Goal: Communication & Community: Answer question/provide support

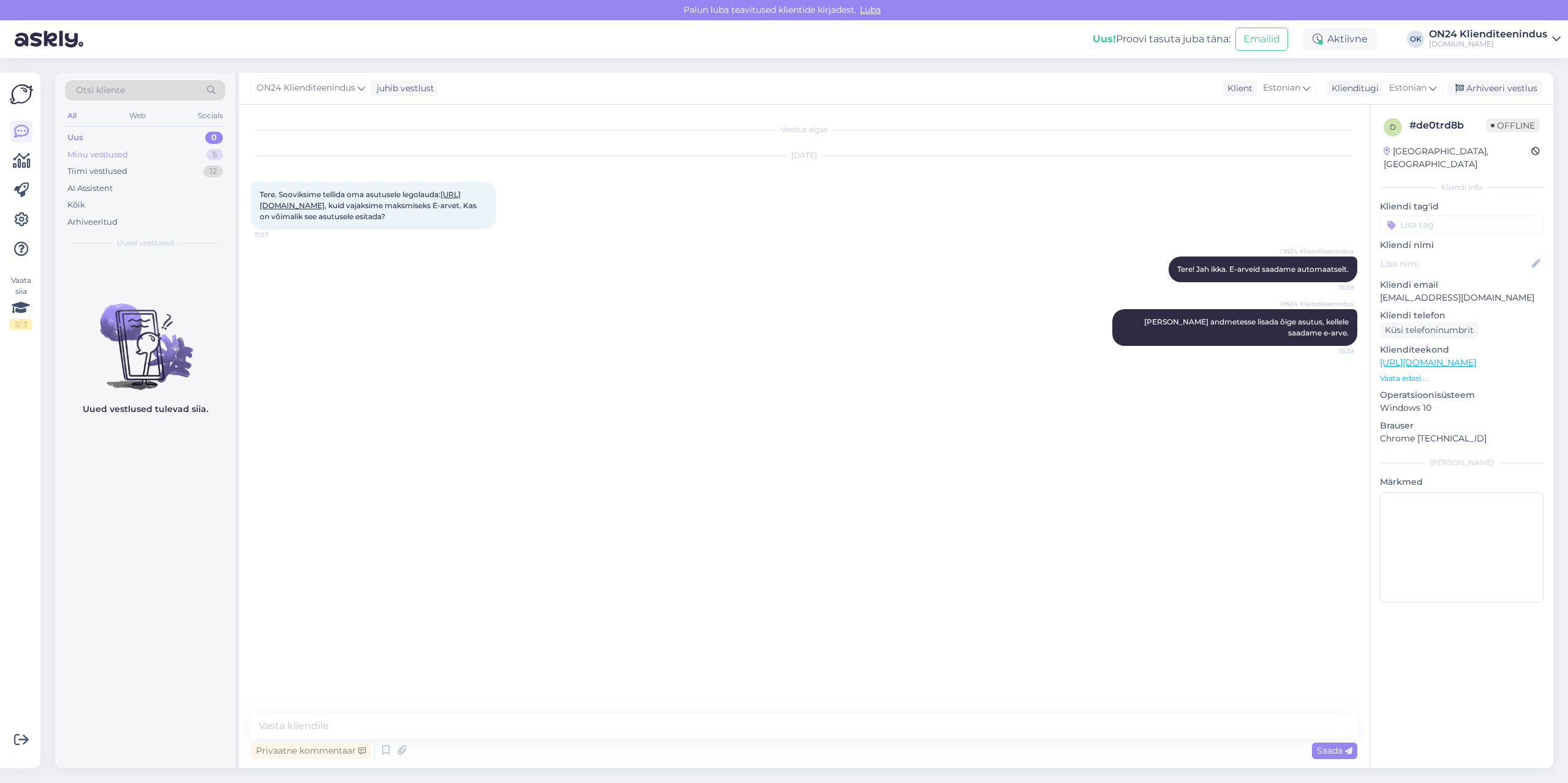
click at [127, 155] on div "Minu vestlused" at bounding box center [97, 155] width 61 height 12
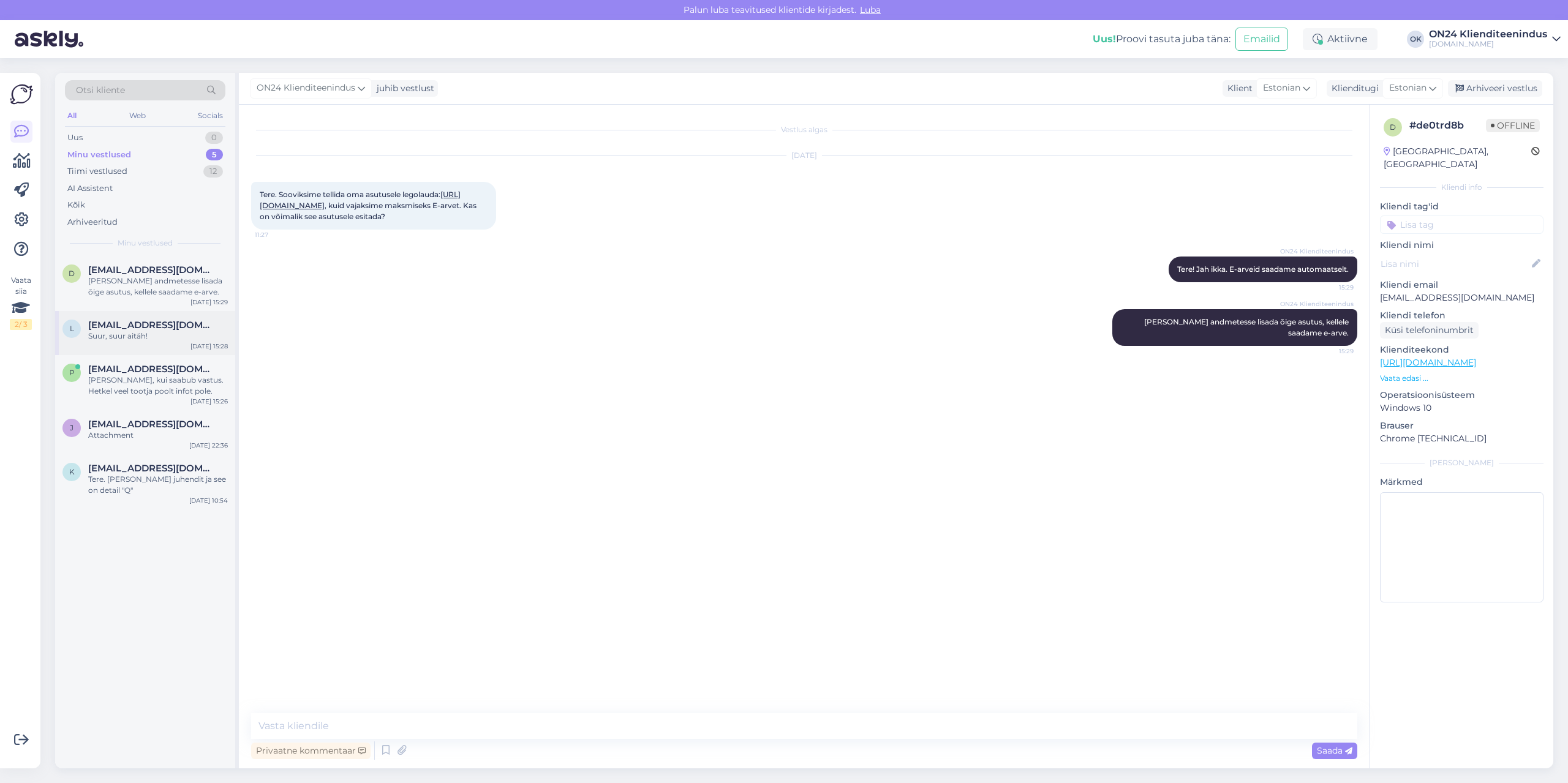
click at [136, 335] on div "Suur, suur aitäh!" at bounding box center [158, 336] width 140 height 11
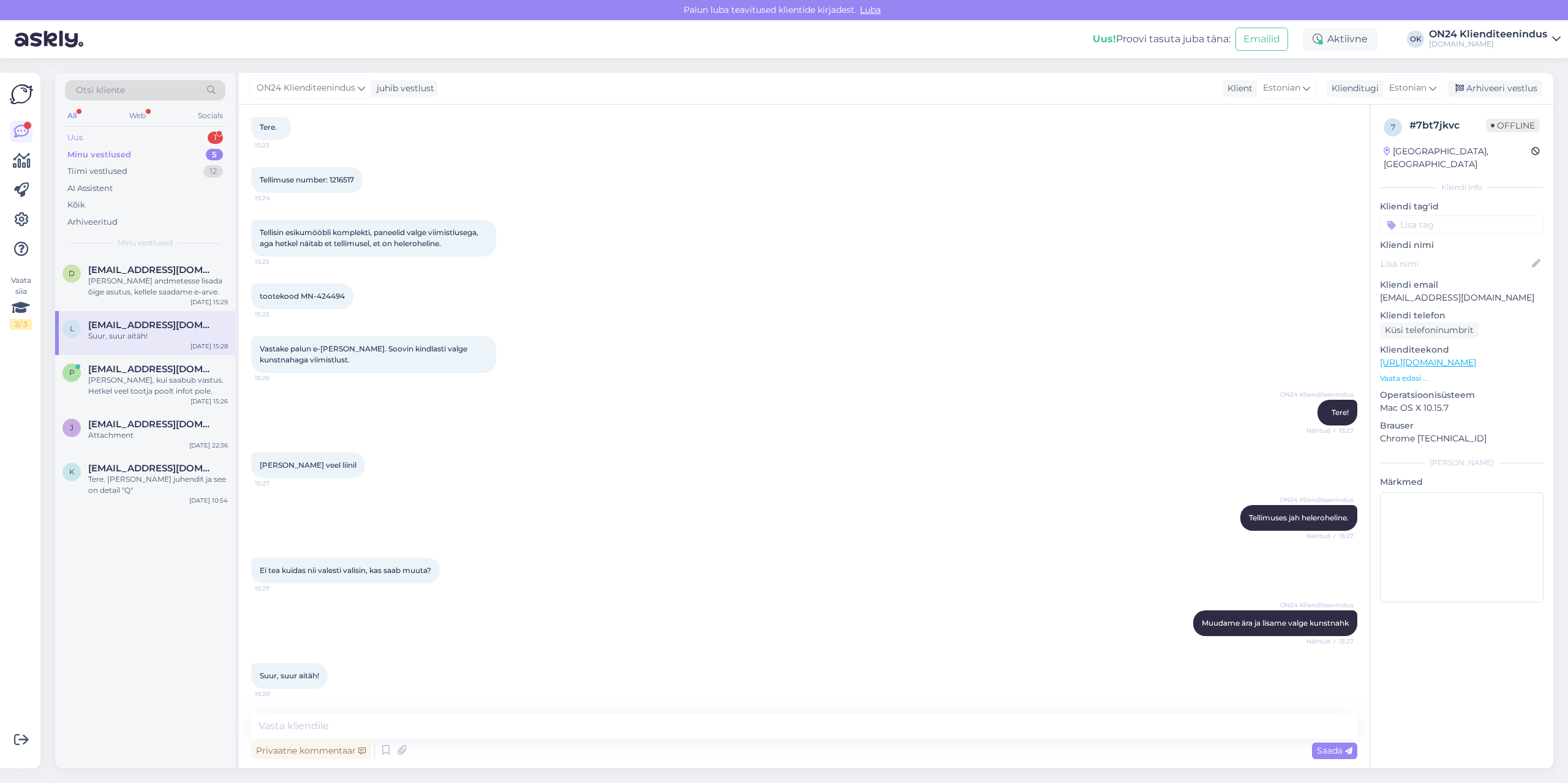
click at [116, 133] on div "Uus 1" at bounding box center [145, 138] width 160 height 17
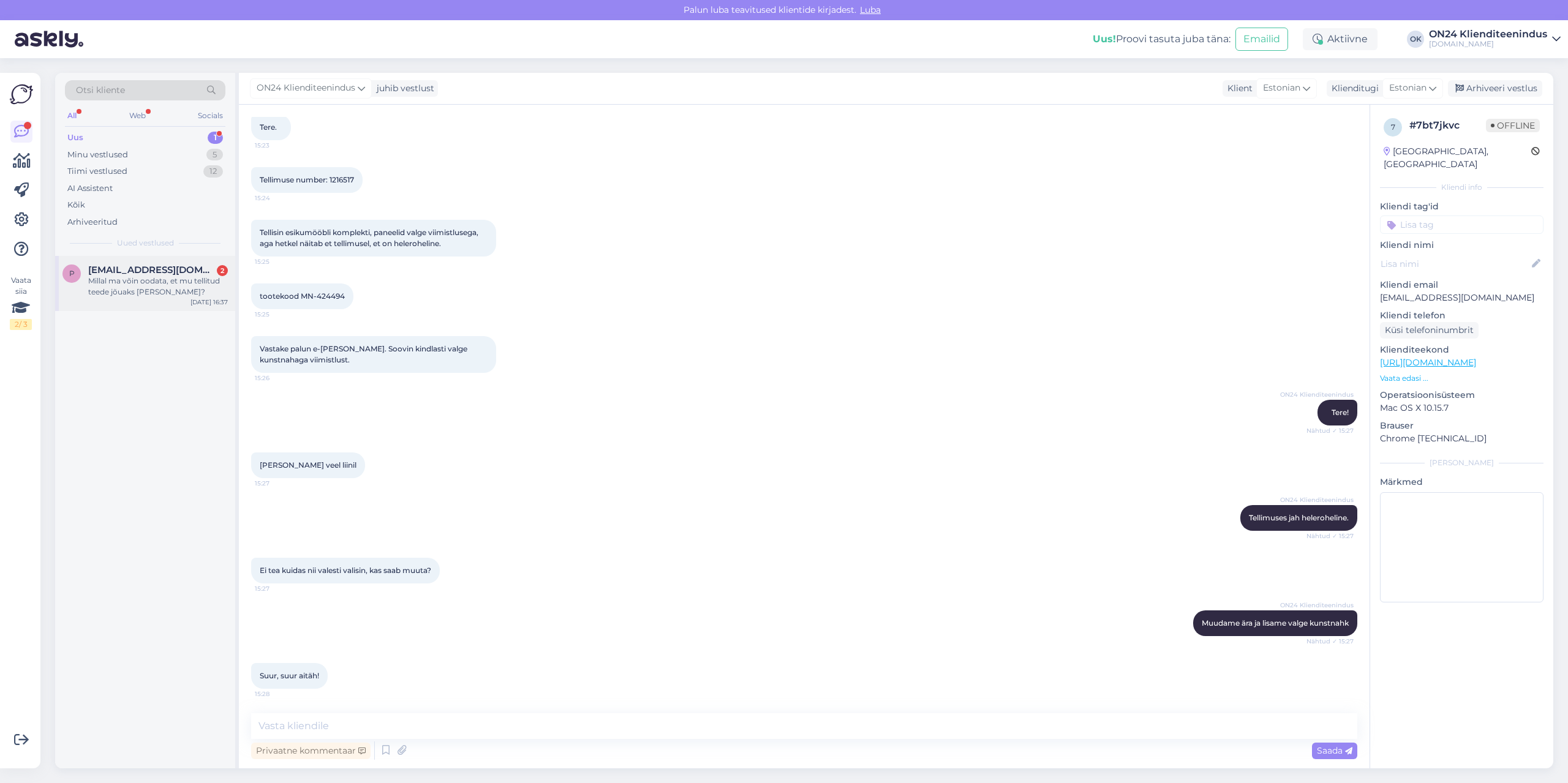
click at [118, 264] on div "p [EMAIL_ADDRESS][DOMAIN_NAME] 2 Millal ma võin oodata, et mu tellitud teede jõ…" at bounding box center [145, 283] width 180 height 55
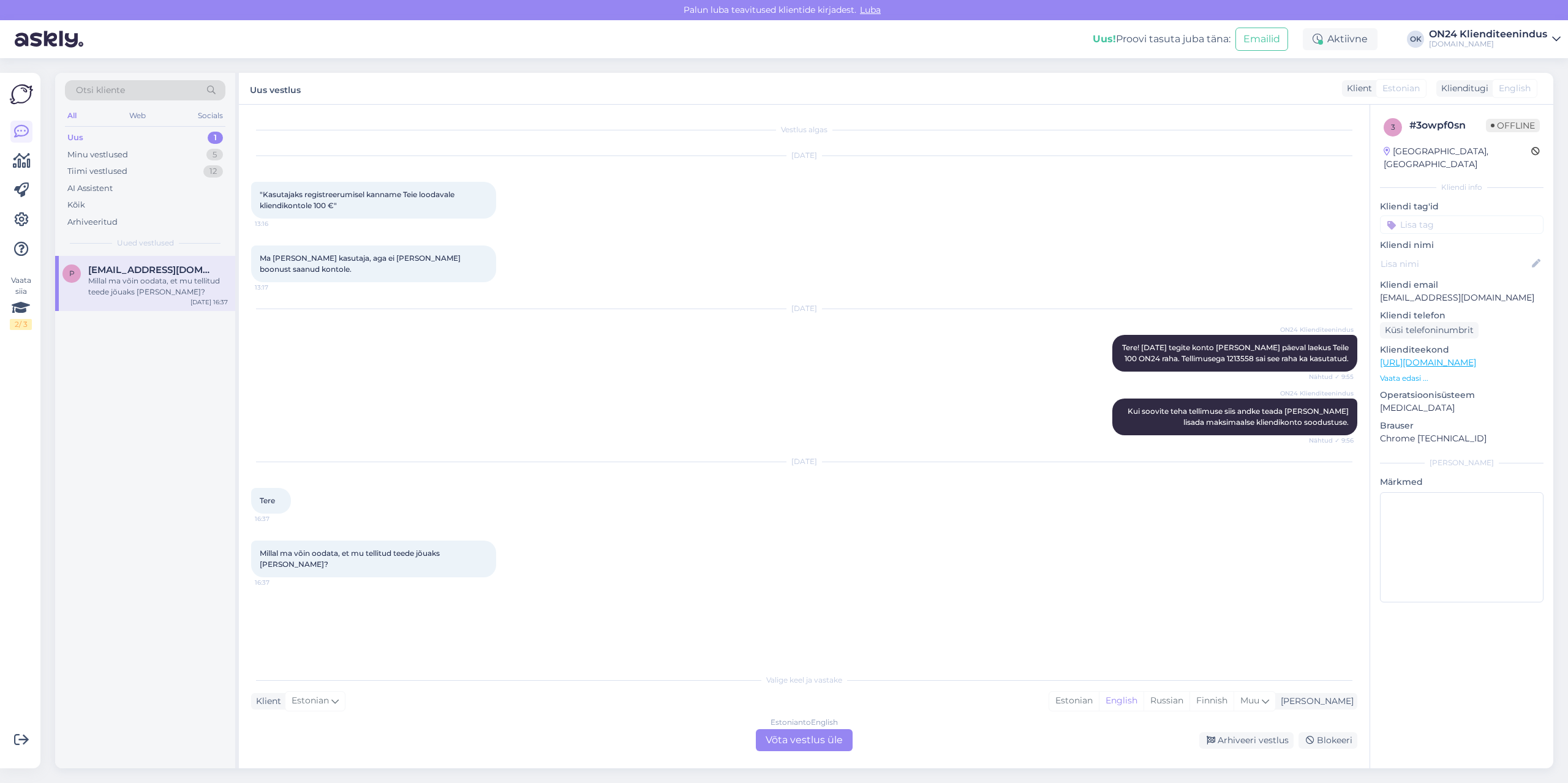
click at [1416, 291] on p "[EMAIL_ADDRESS][DOMAIN_NAME]" at bounding box center [1462, 297] width 164 height 13
copy p "[EMAIL_ADDRESS][DOMAIN_NAME]"
click at [1099, 699] on div "Estonian" at bounding box center [1074, 701] width 50 height 19
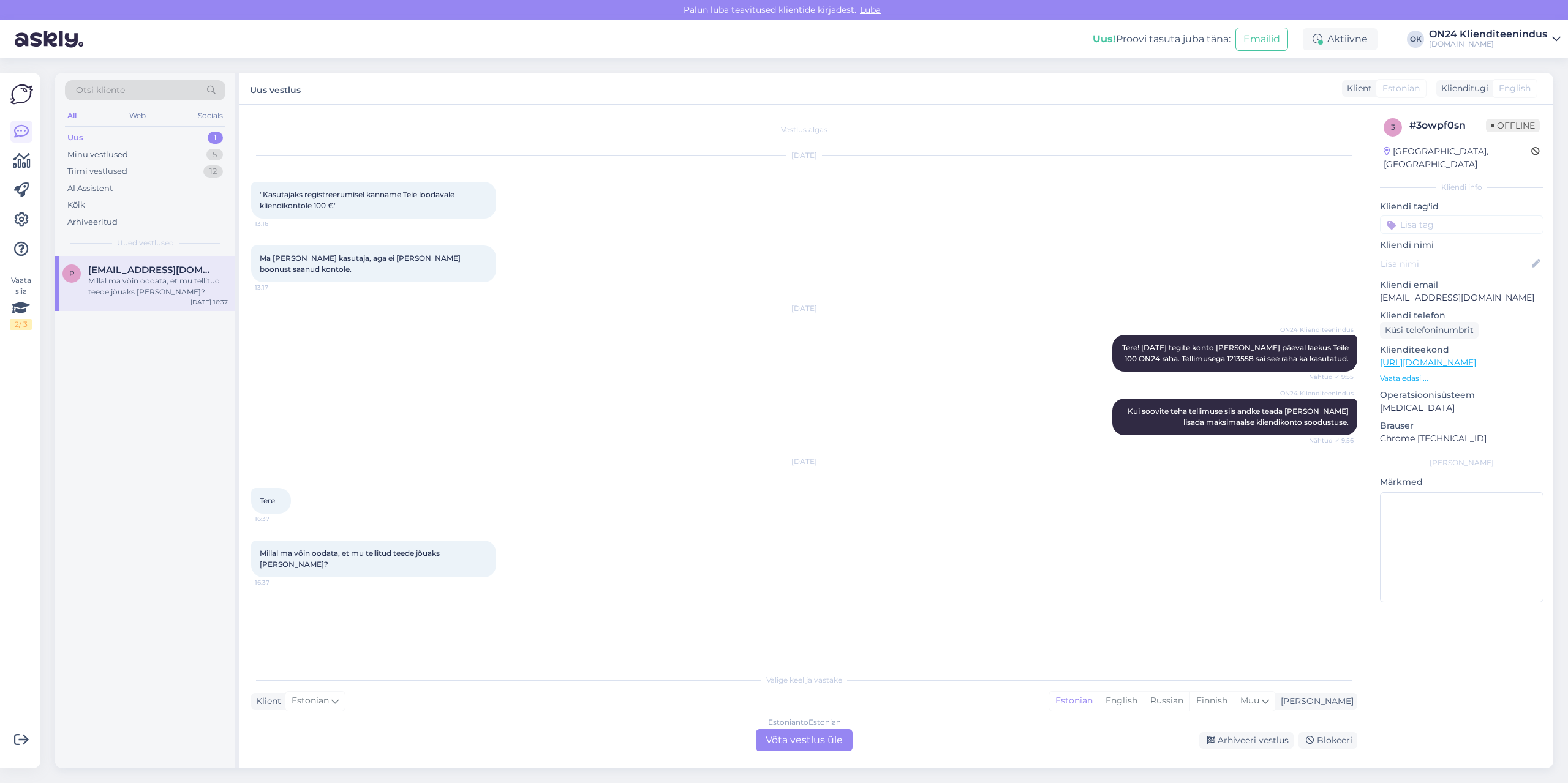
click at [829, 741] on div "Estonian to Estonian Võta vestlus üle" at bounding box center [803, 740] width 97 height 22
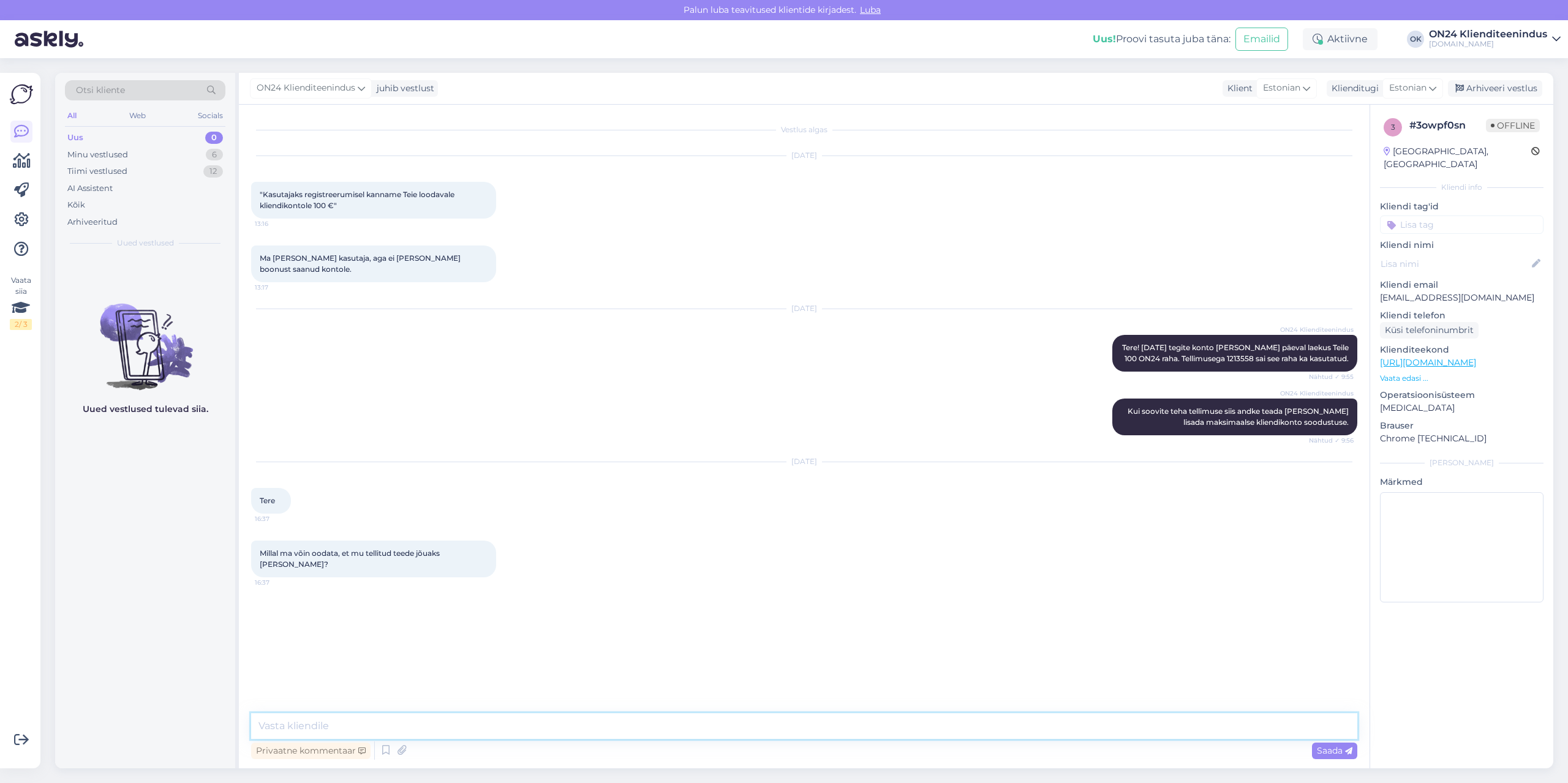
click at [767, 734] on textarea at bounding box center [804, 726] width 1106 height 26
type textarea "Tere! Homme [DATE] saabub meie [PERSON_NAME] siis võetakse Teiega ühendust, et …"
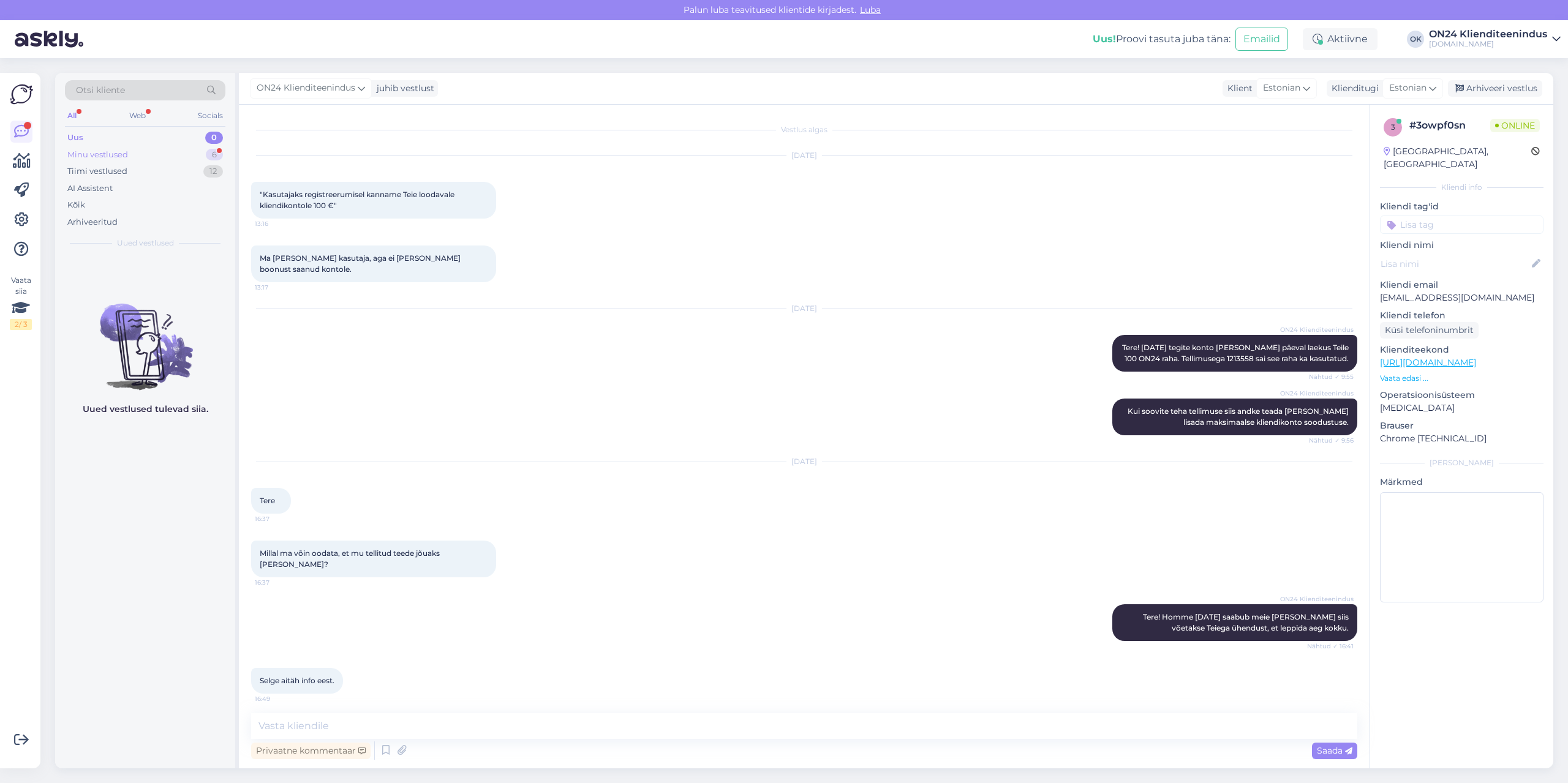
click at [147, 151] on div "Minu vestlused 6" at bounding box center [145, 155] width 160 height 17
